Goal: Transaction & Acquisition: Obtain resource

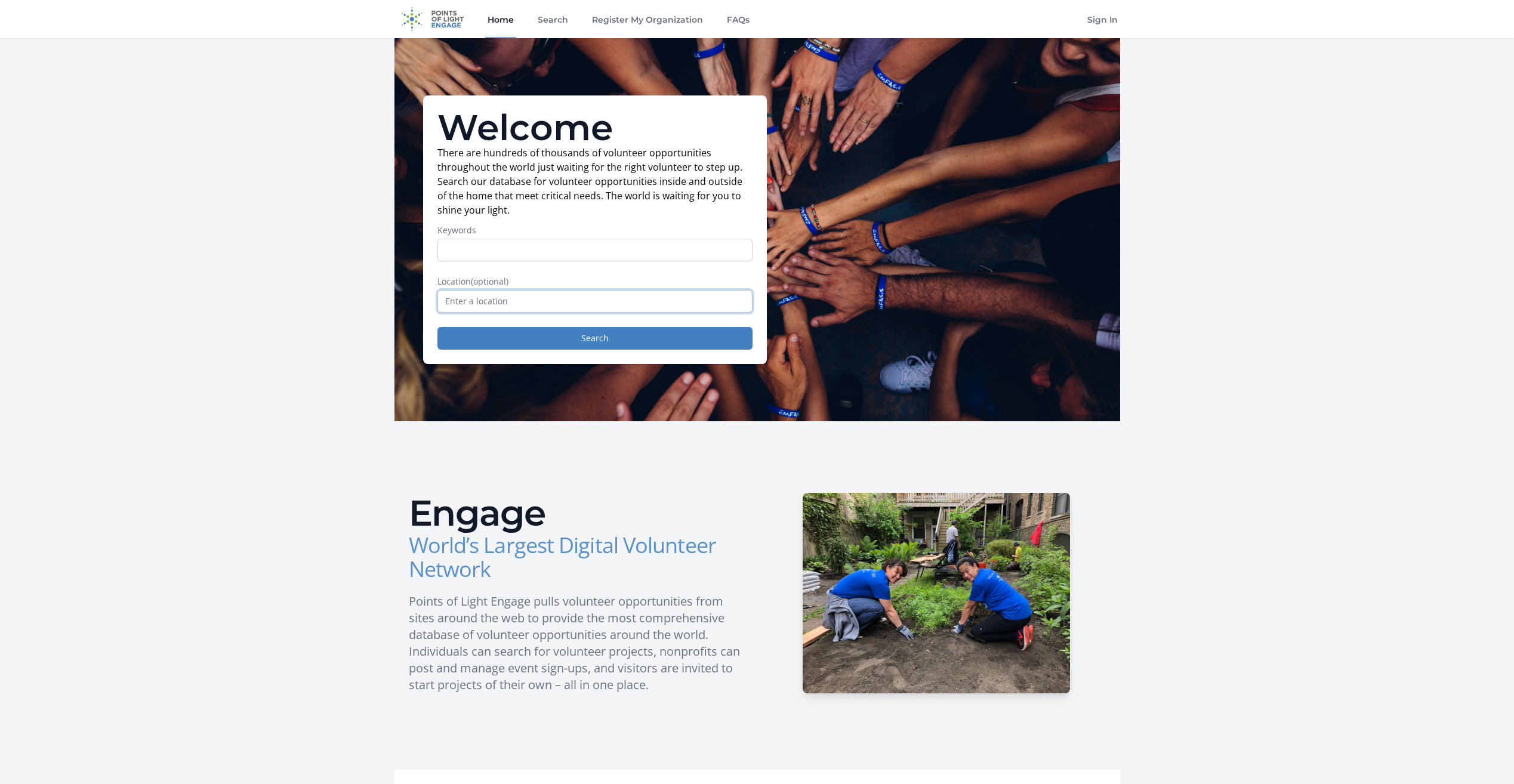
click at [646, 305] on input "text" at bounding box center [595, 301] width 315 height 22
click at [545, 16] on link "Search" at bounding box center [553, 19] width 35 height 38
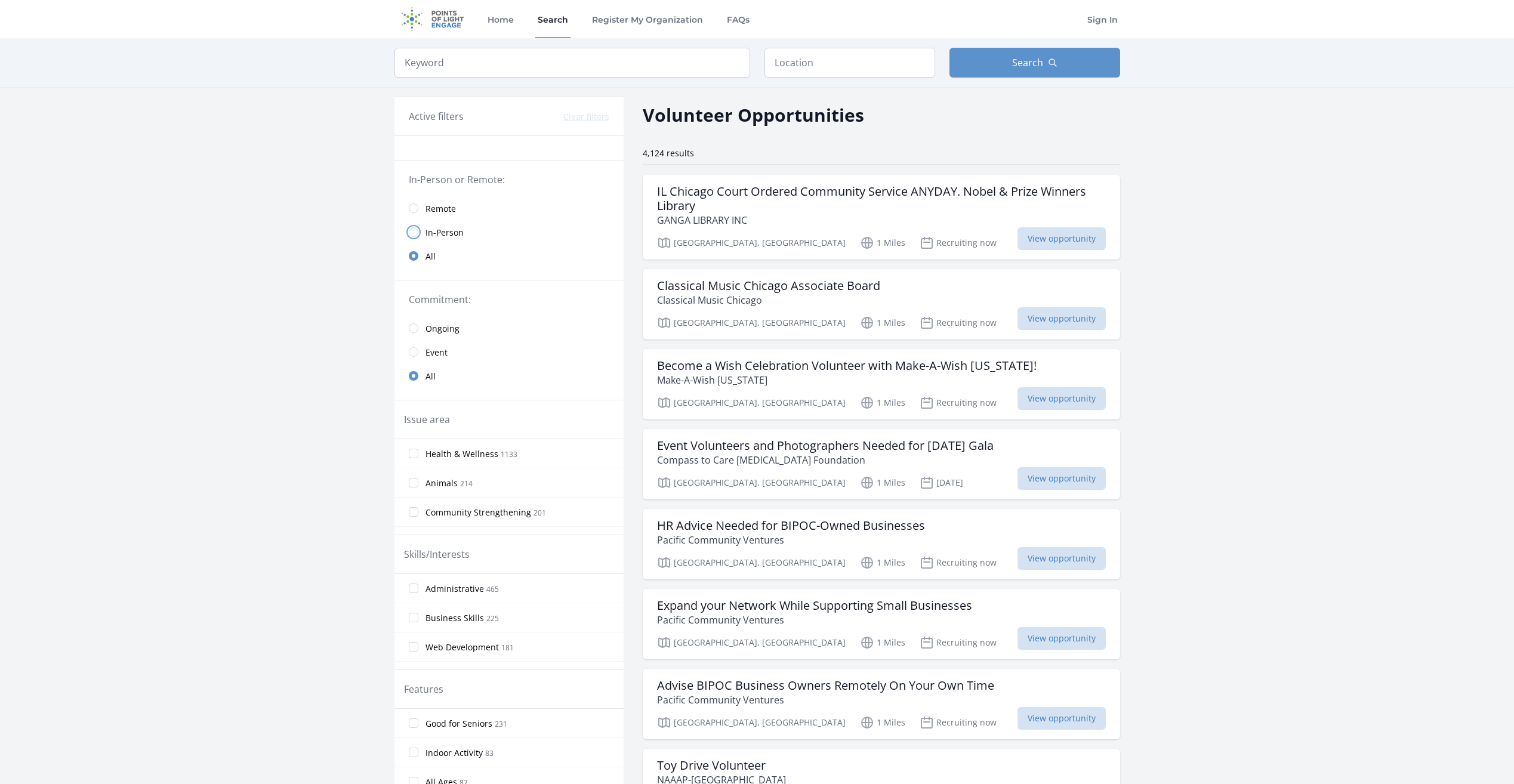
click at [413, 234] on input "radio" at bounding box center [413, 232] width 9 height 9
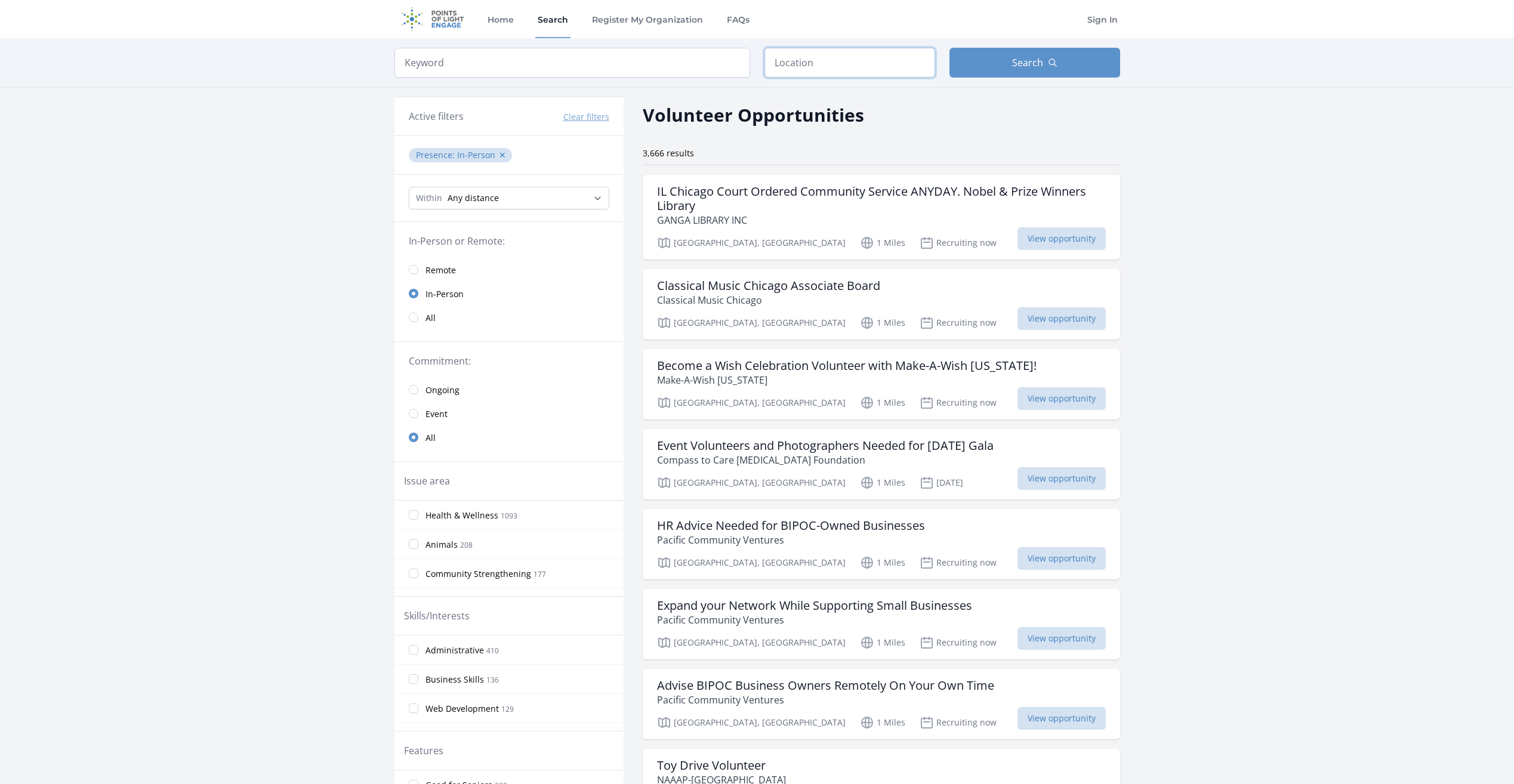
click at [866, 61] on input "text" at bounding box center [850, 62] width 171 height 30
type input "Denver, CO, USA"
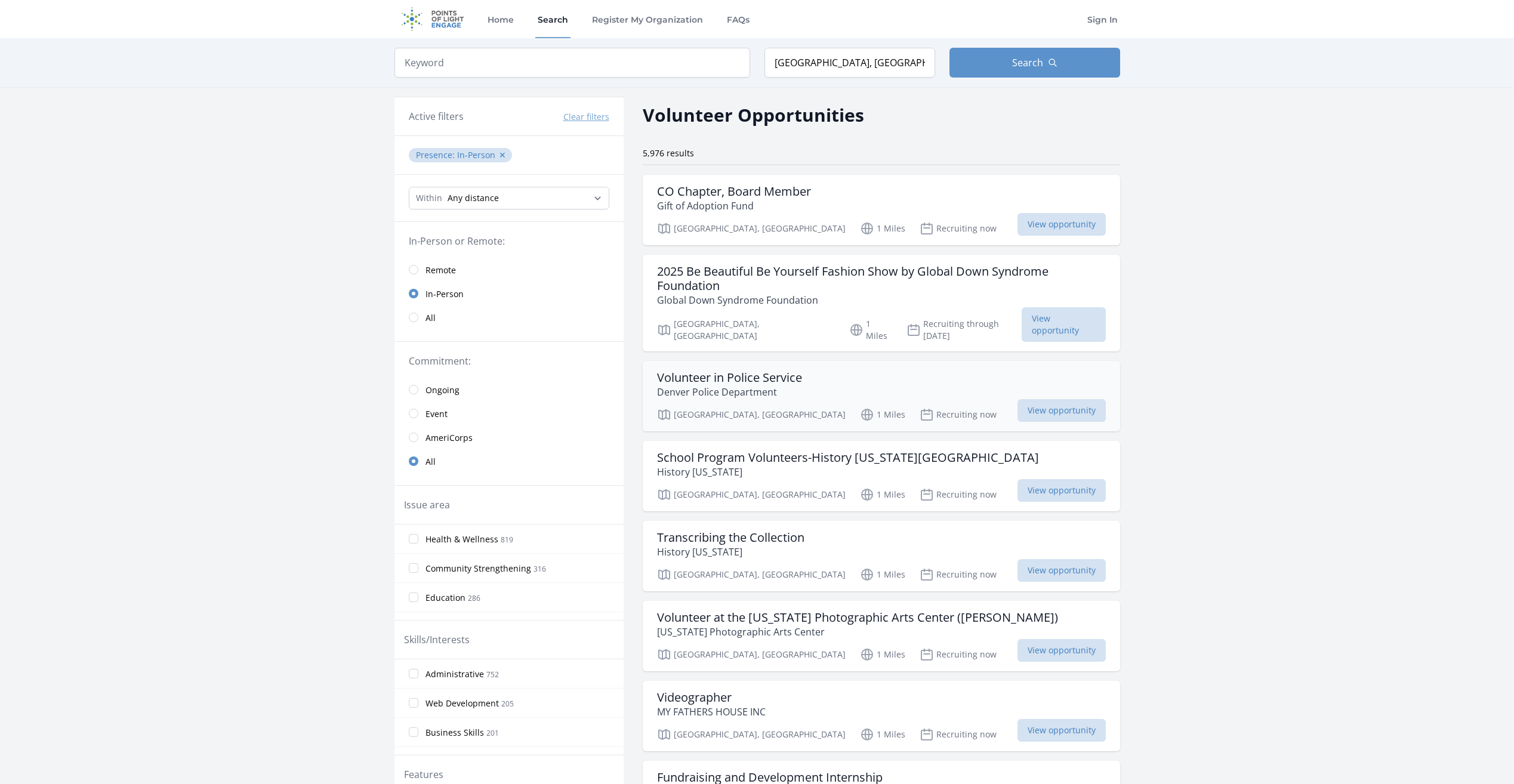
click at [775, 371] on h3 "Volunteer in Police Service" at bounding box center [729, 378] width 145 height 14
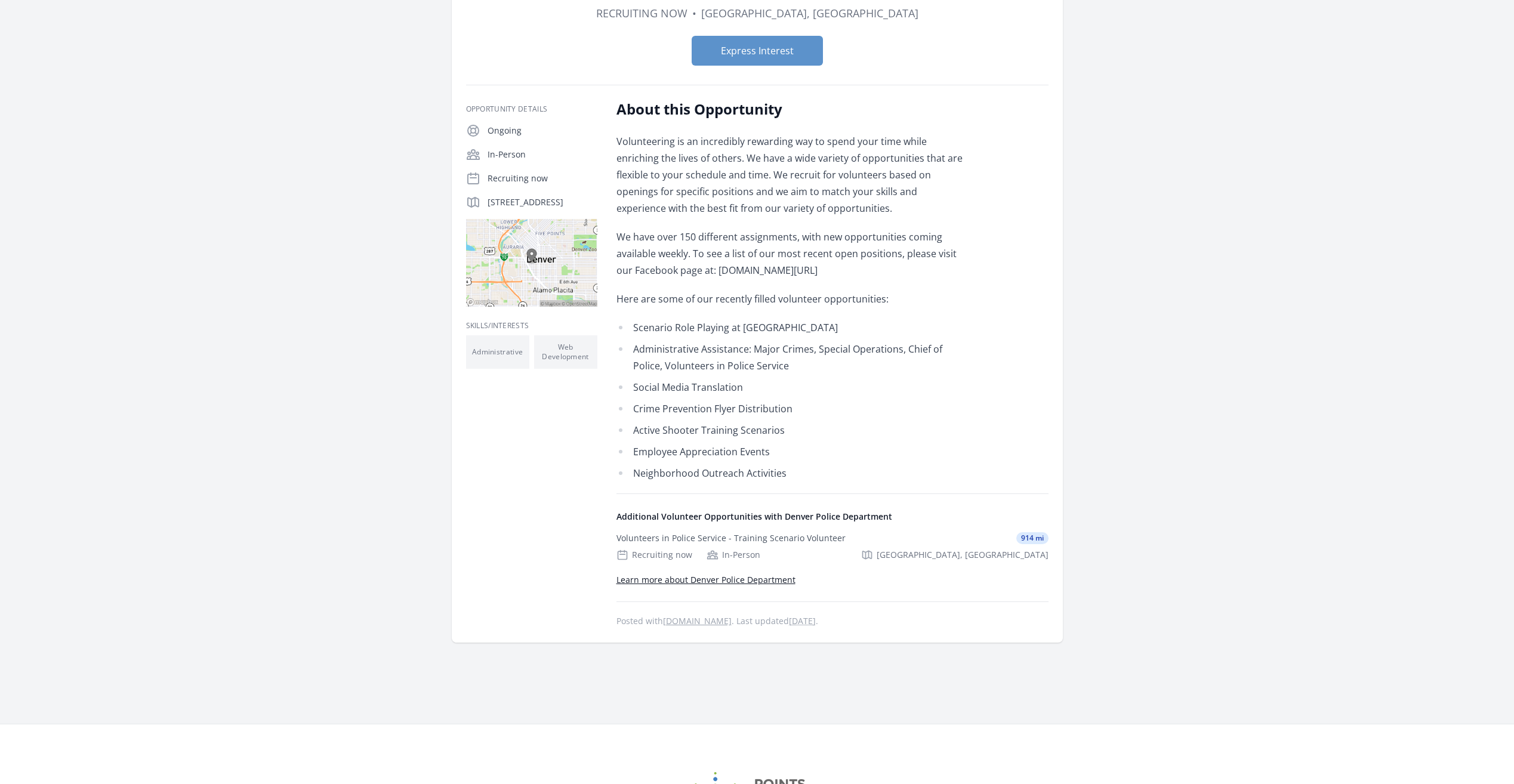
scroll to position [60, 0]
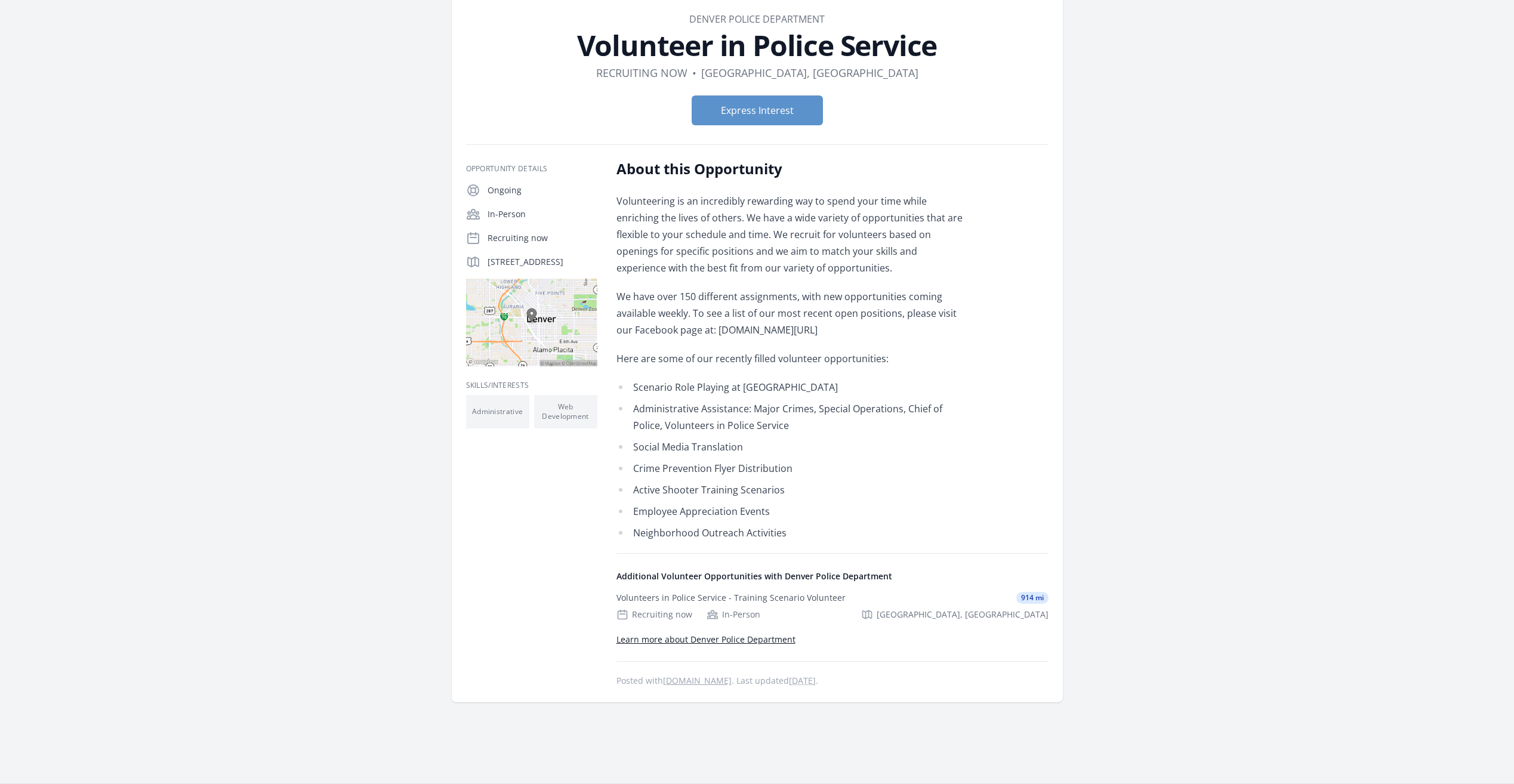
click at [677, 638] on link "Learn more about Denver Police Department" at bounding box center [706, 640] width 179 height 12
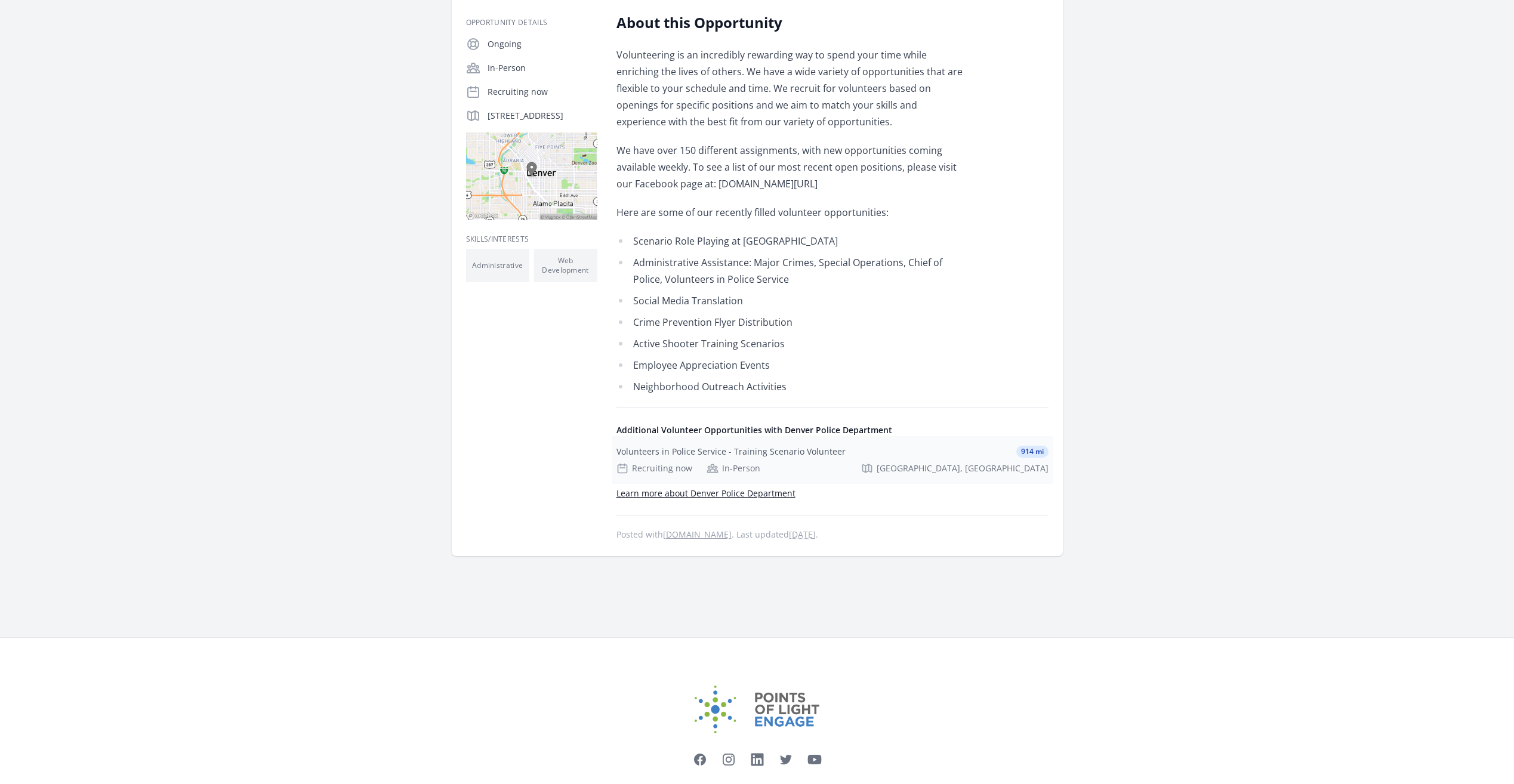
scroll to position [205, 0]
click at [675, 534] on link "idealist.org" at bounding box center [697, 536] width 69 height 12
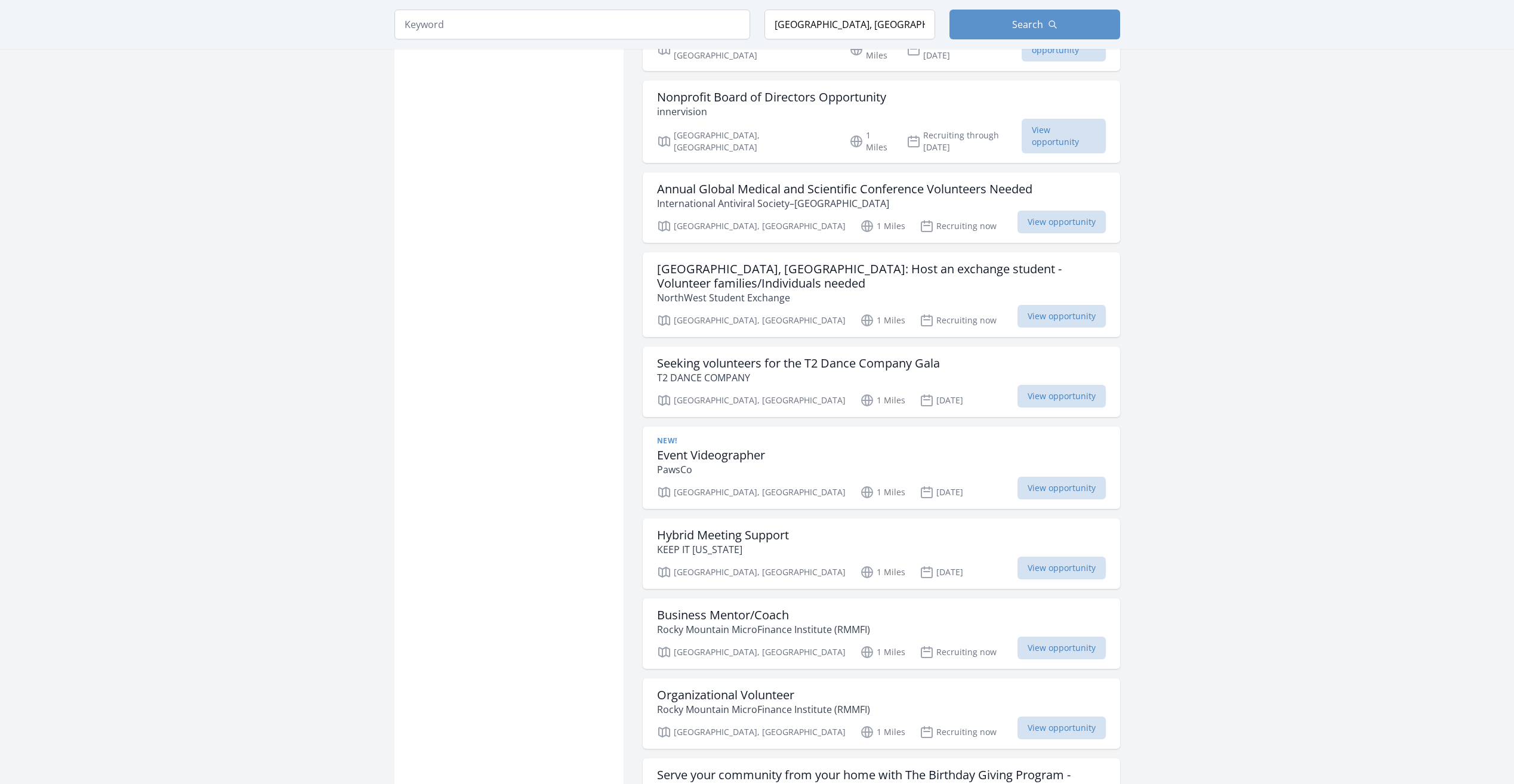
scroll to position [961, 0]
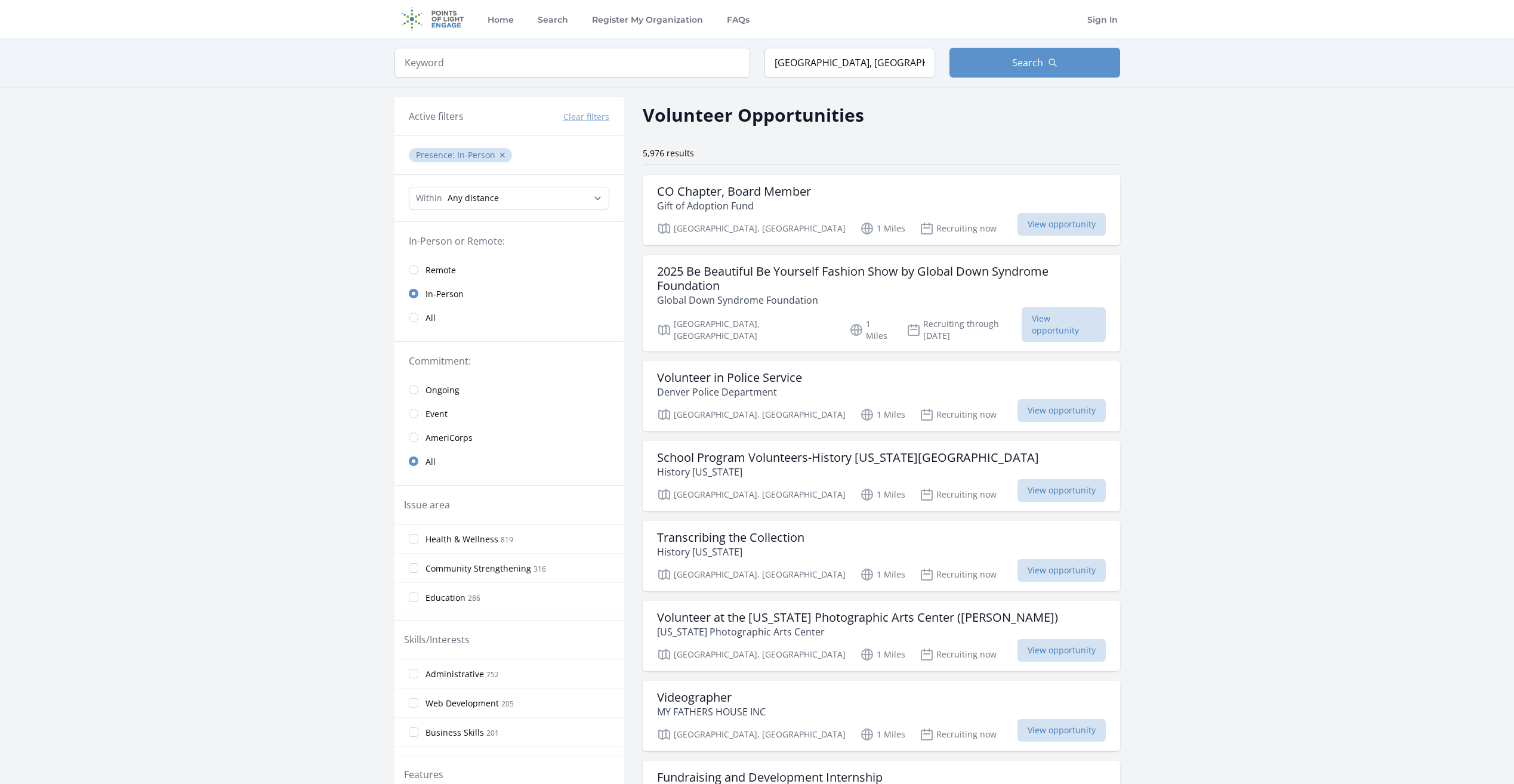
click at [417, 417] on link "Event" at bounding box center [509, 413] width 229 height 24
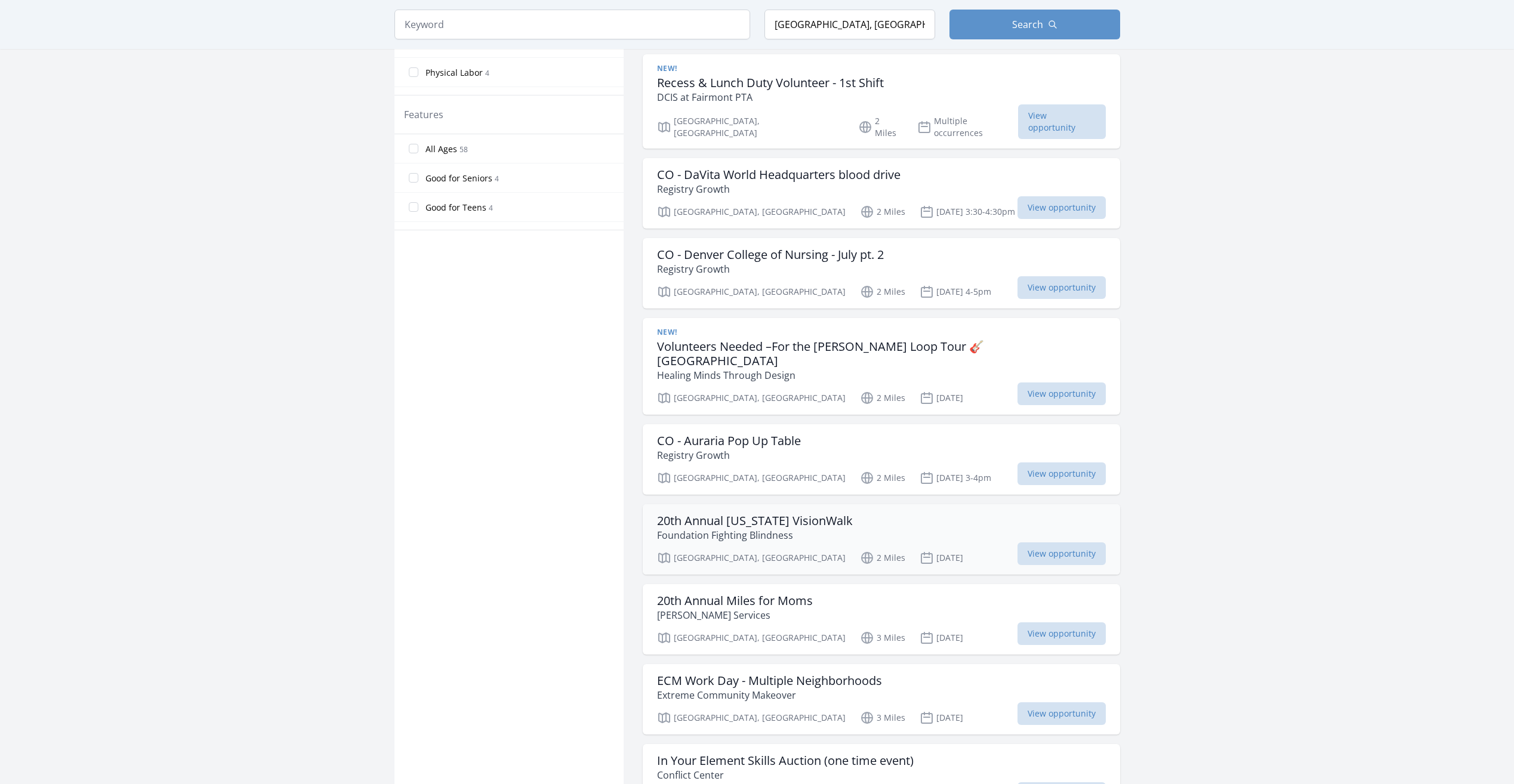
scroll to position [721, 0]
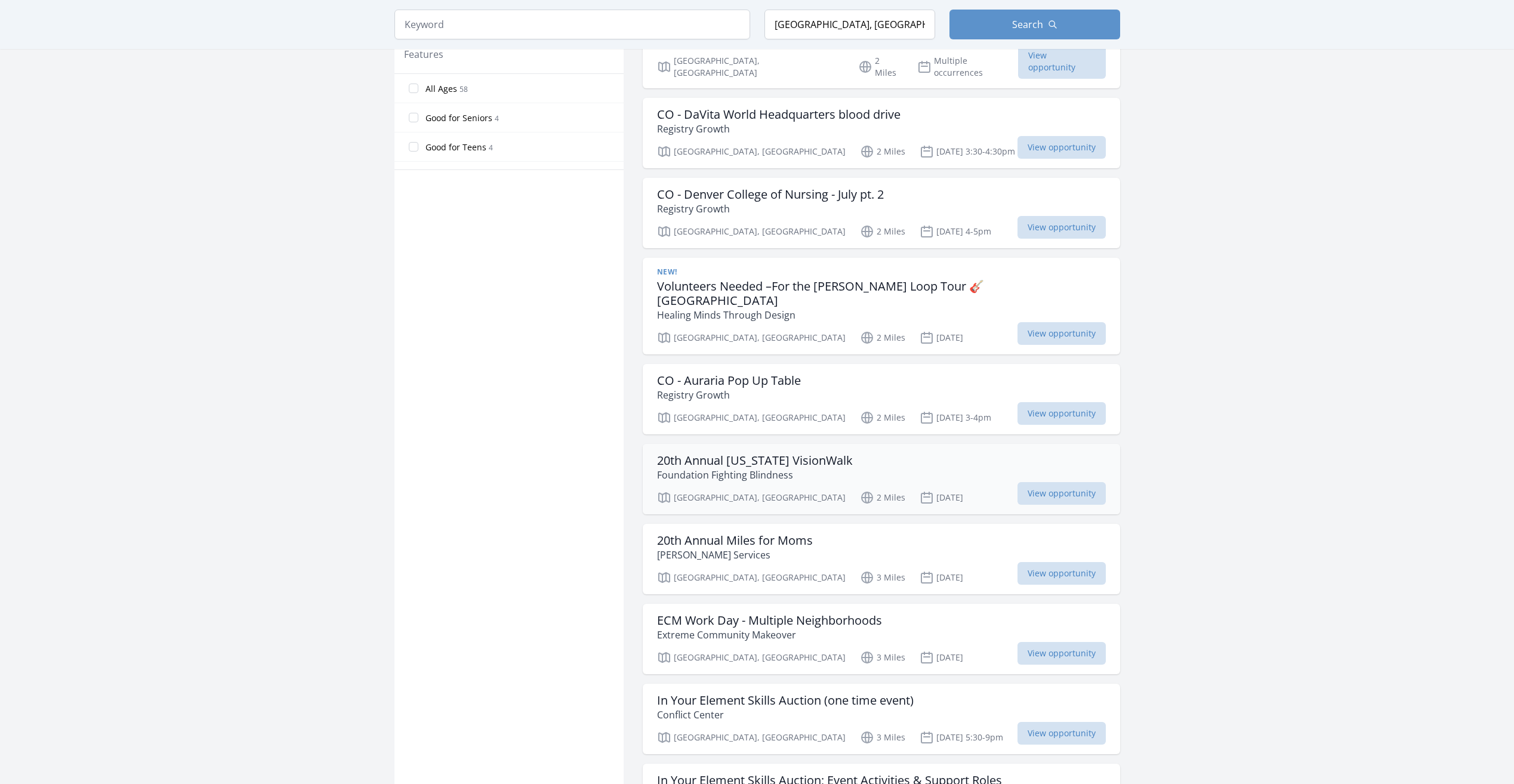
click at [704, 468] on p "Foundation Fighting Blindness" at bounding box center [754, 475] width 195 height 14
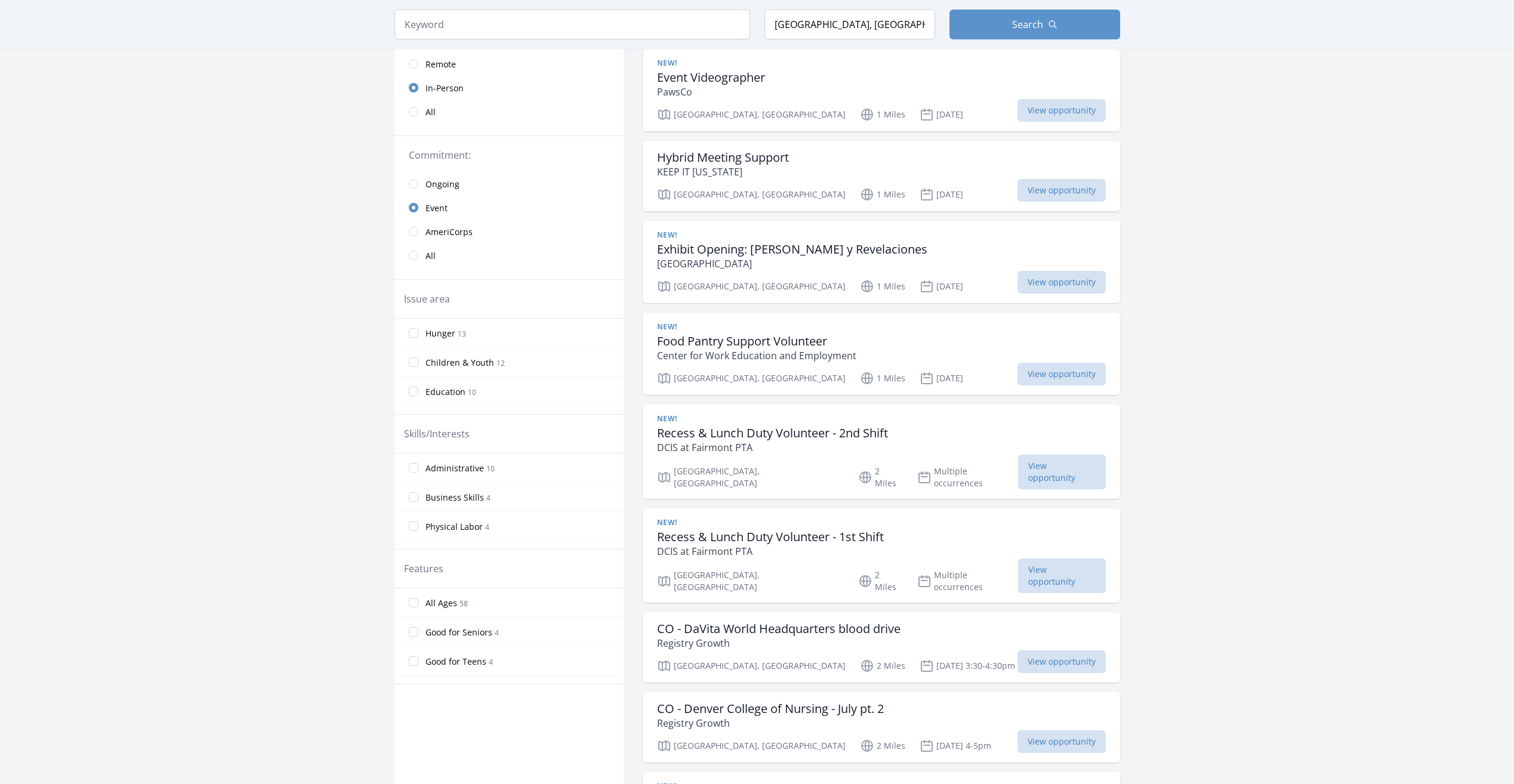
scroll to position [380, 0]
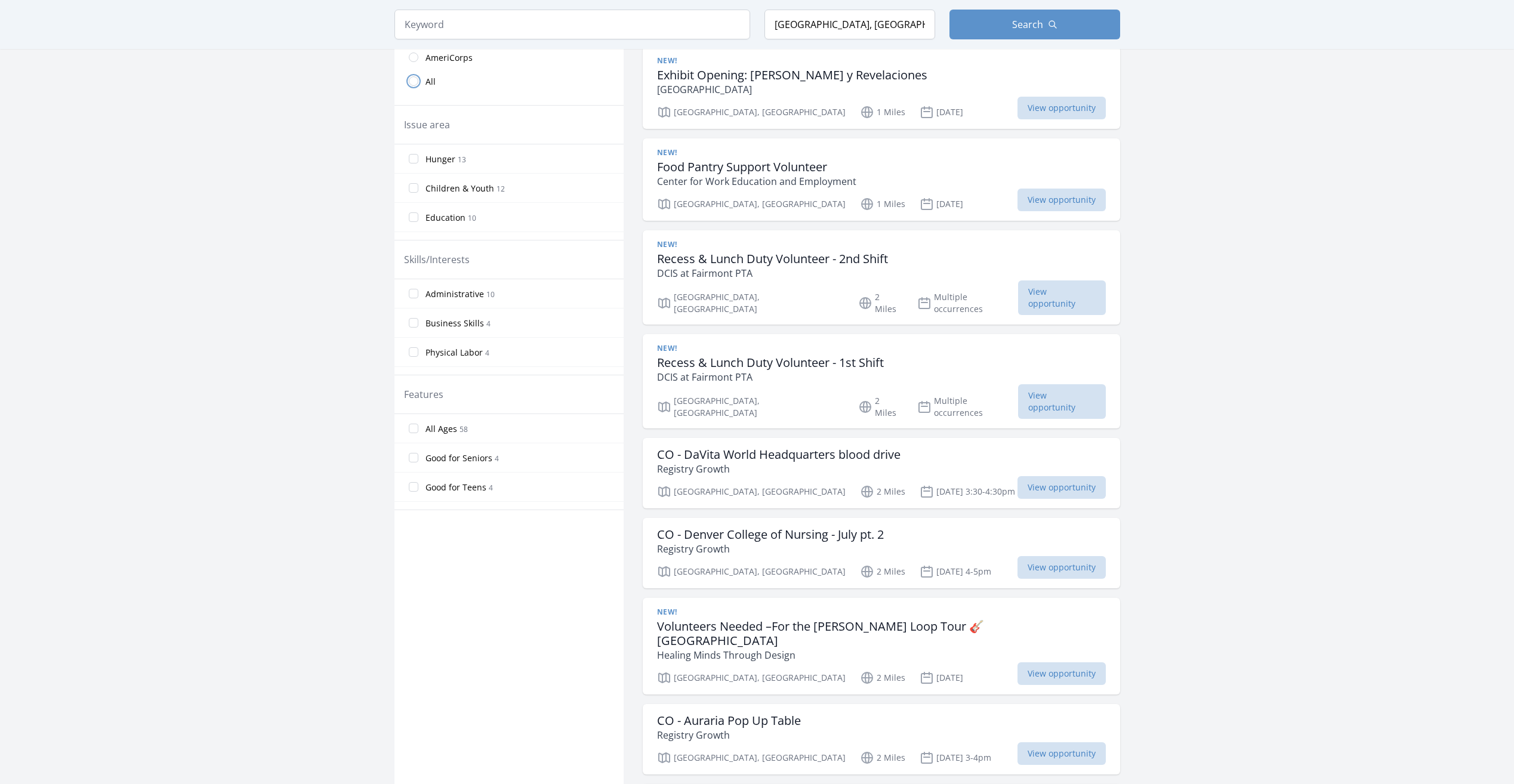
click at [410, 84] on input "radio" at bounding box center [413, 81] width 9 height 9
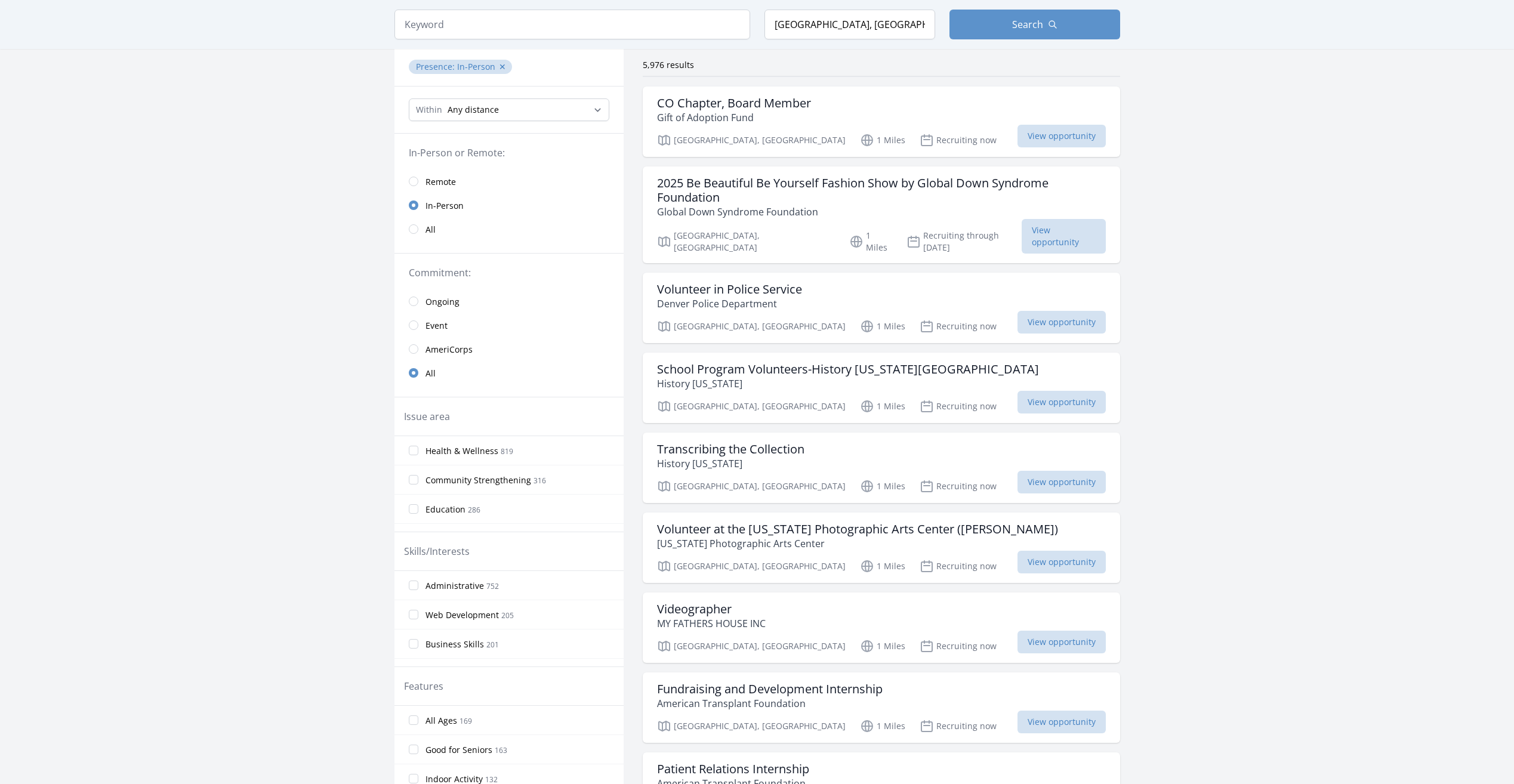
scroll to position [88, 0]
